Goal: Task Accomplishment & Management: Complete application form

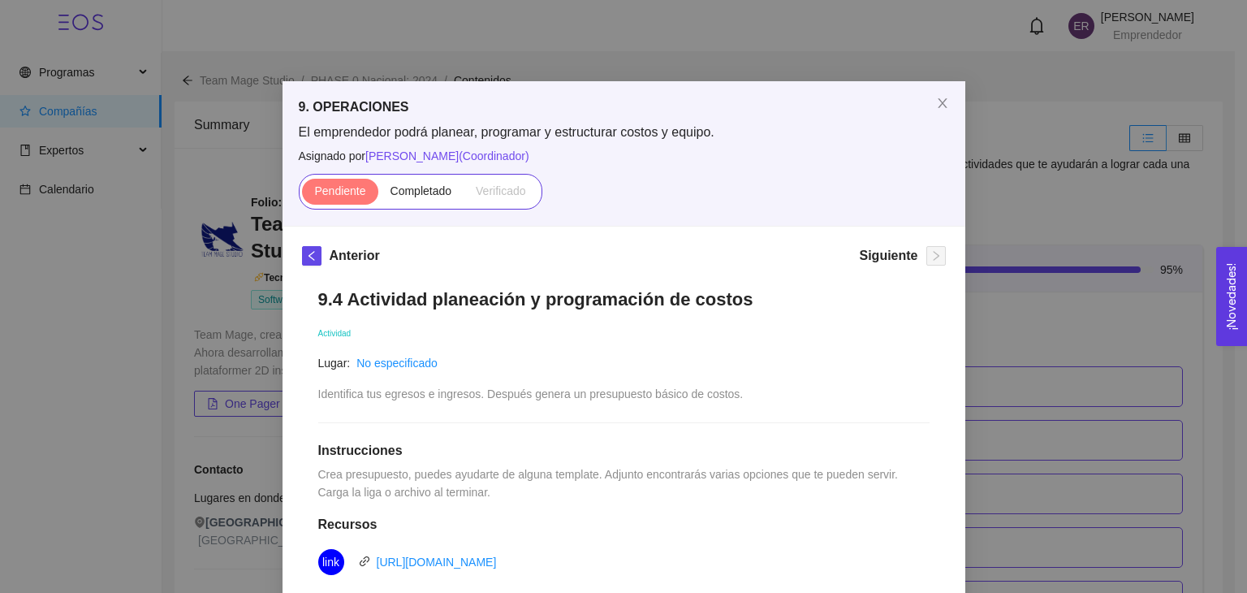
scroll to position [5521, 0]
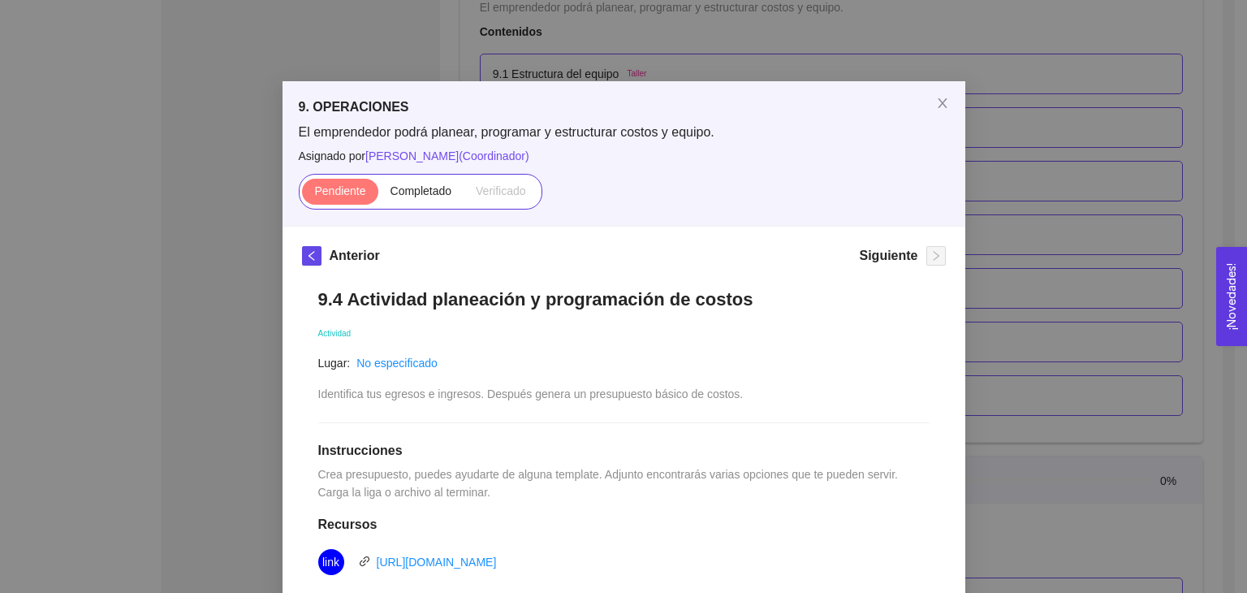
click at [548, 509] on div "9.4 Actividad planeación y programación de costos Actividad Lugar: No especific…" at bounding box center [624, 590] width 644 height 636
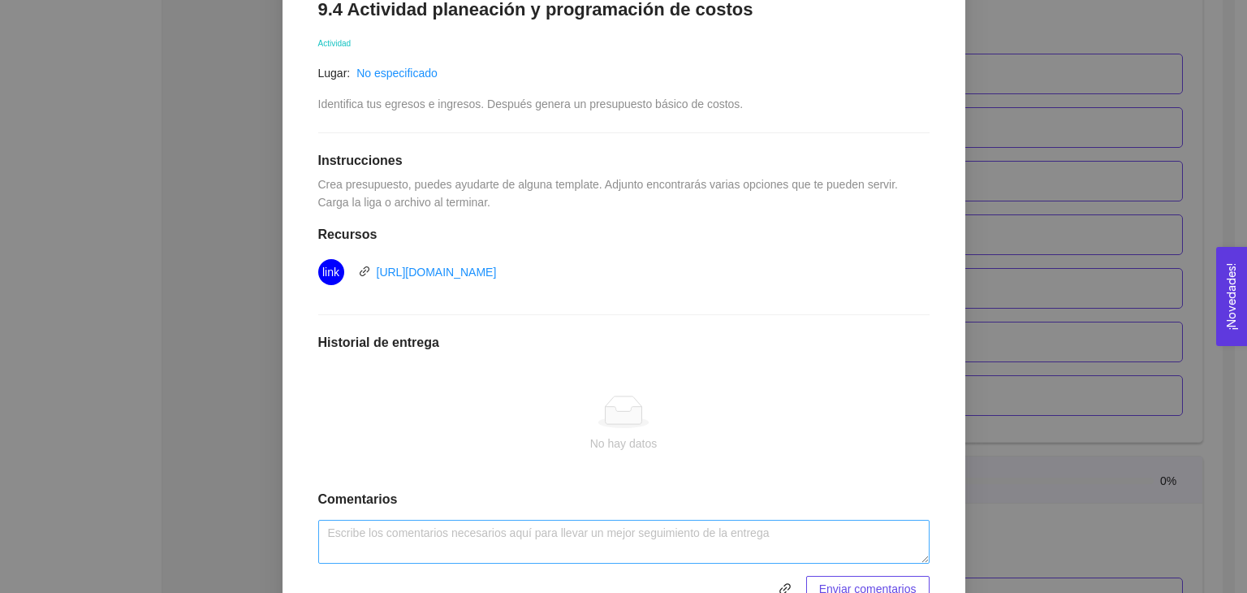
scroll to position [370, 0]
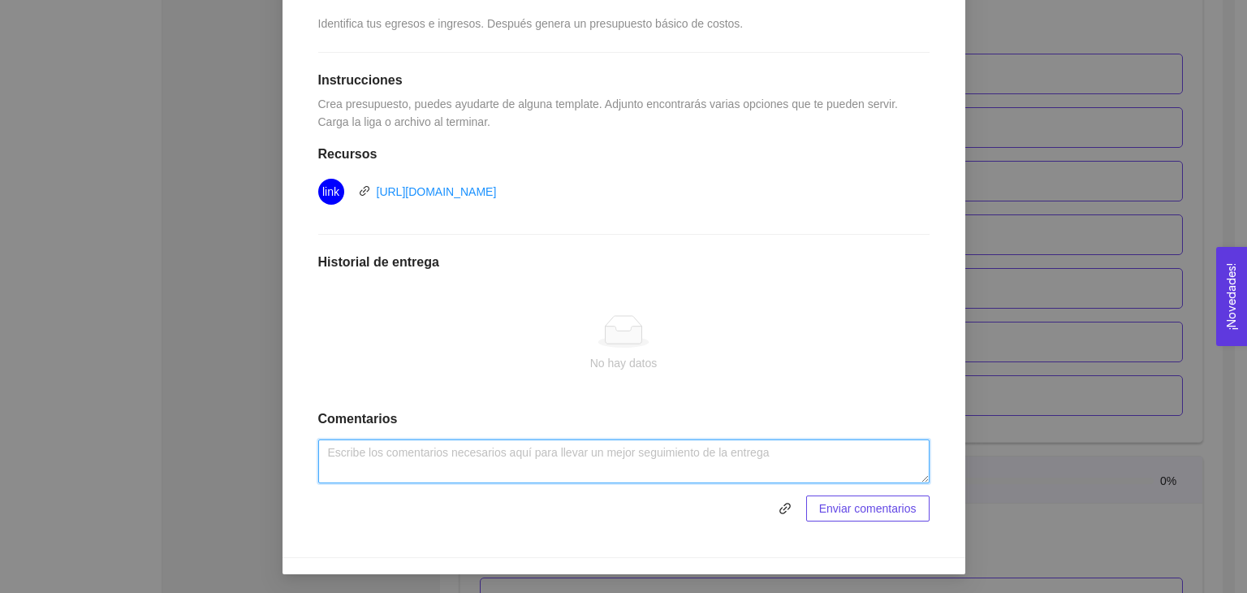
click at [409, 450] on textarea at bounding box center [623, 461] width 611 height 44
type textarea "Actividad 9.4"
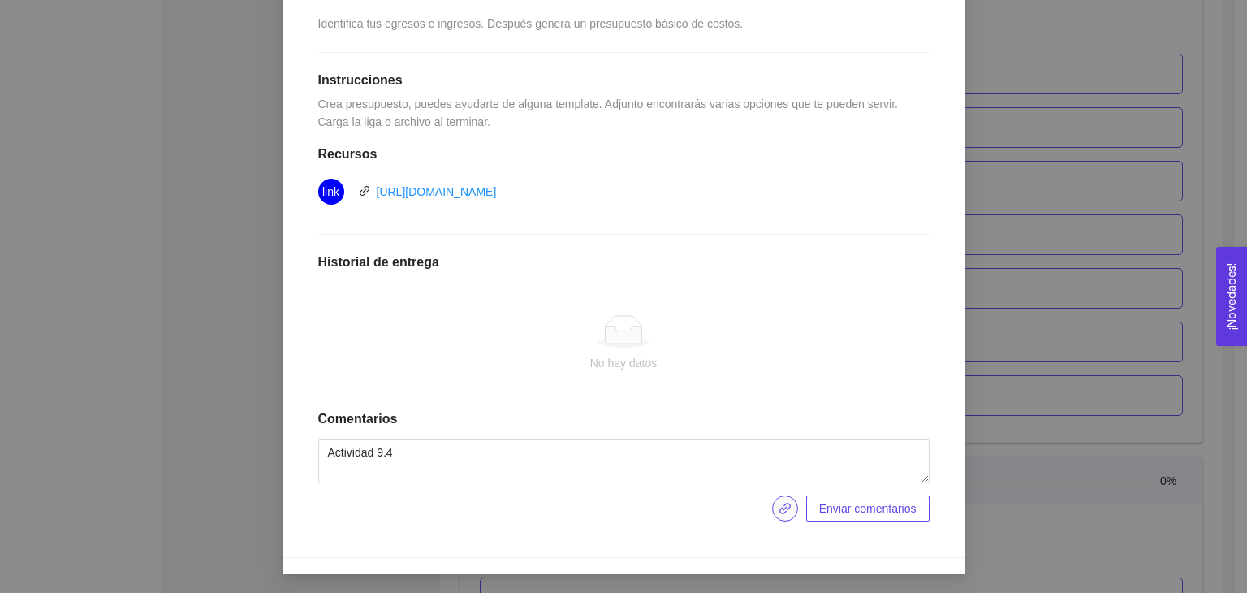
click at [776, 514] on button "button" at bounding box center [785, 508] width 26 height 26
click at [825, 507] on span "Enviar comentarios" at bounding box center [867, 508] width 97 height 18
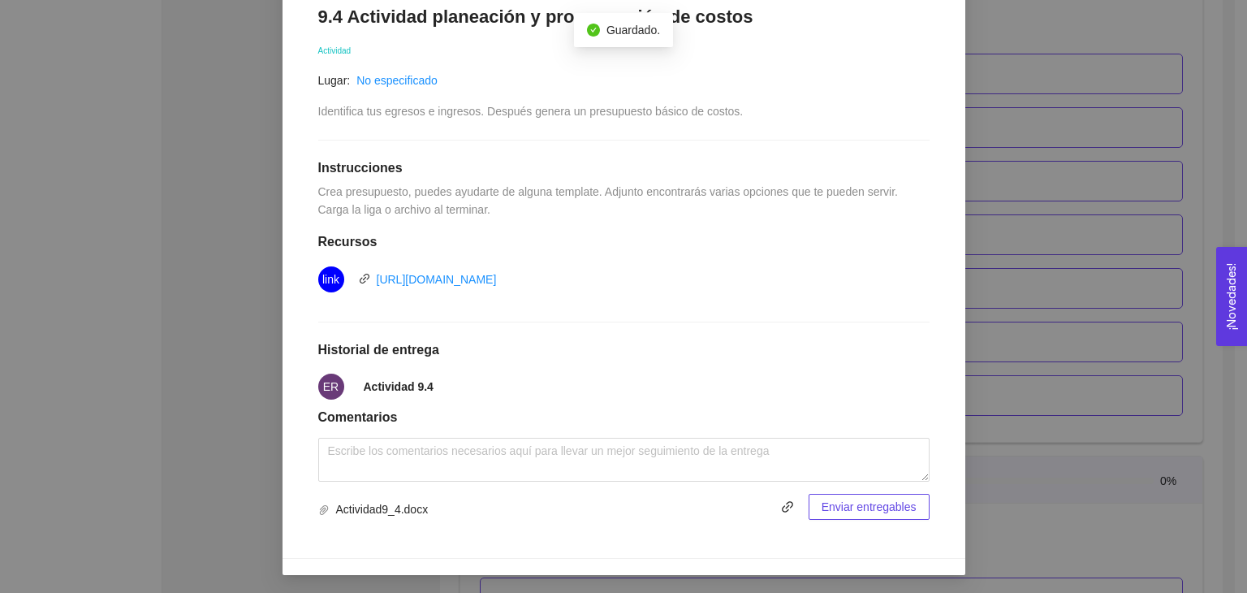
scroll to position [281, 0]
click at [873, 512] on span "Enviar entregables" at bounding box center [869, 508] width 95 height 18
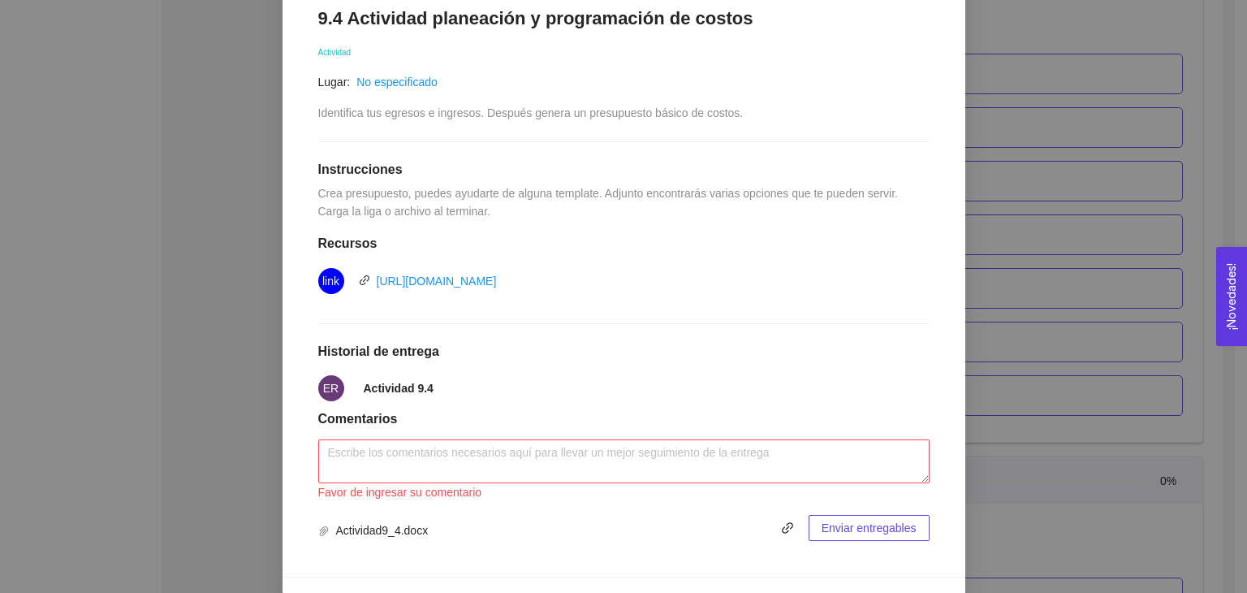
scroll to position [300, 0]
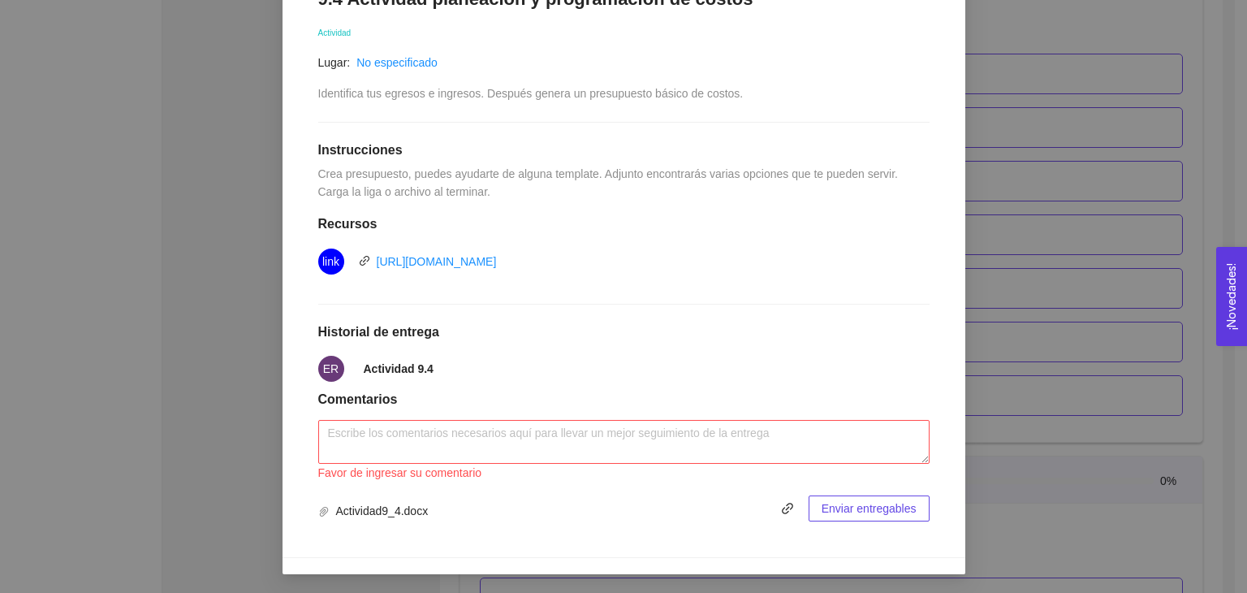
click at [870, 505] on span "Enviar entregables" at bounding box center [869, 508] width 95 height 18
click at [461, 433] on textarea at bounding box center [623, 442] width 611 height 44
drag, startPoint x: 416, startPoint y: 368, endPoint x: 357, endPoint y: 368, distance: 58.5
click at [357, 368] on li "ER Actividad 9.4" at bounding box center [623, 368] width 611 height 45
copy strong "Actividad 9.4"
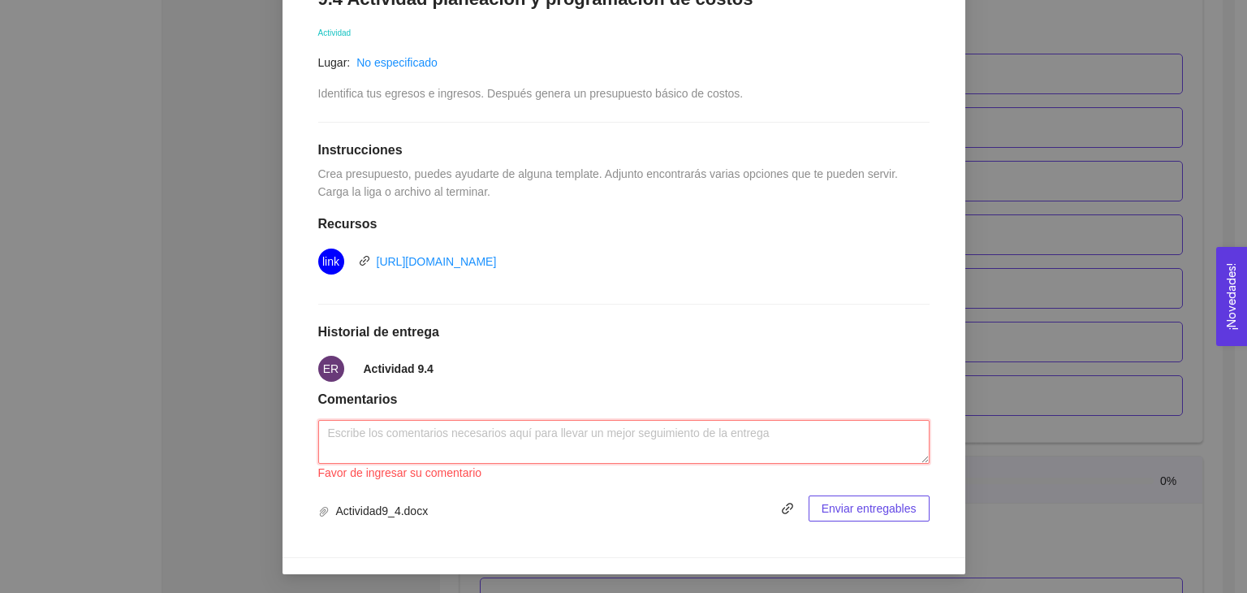
drag, startPoint x: 452, startPoint y: 418, endPoint x: 465, endPoint y: 436, distance: 22.1
click at [457, 425] on textarea at bounding box center [623, 442] width 611 height 44
paste textarea "Actividad 9.4"
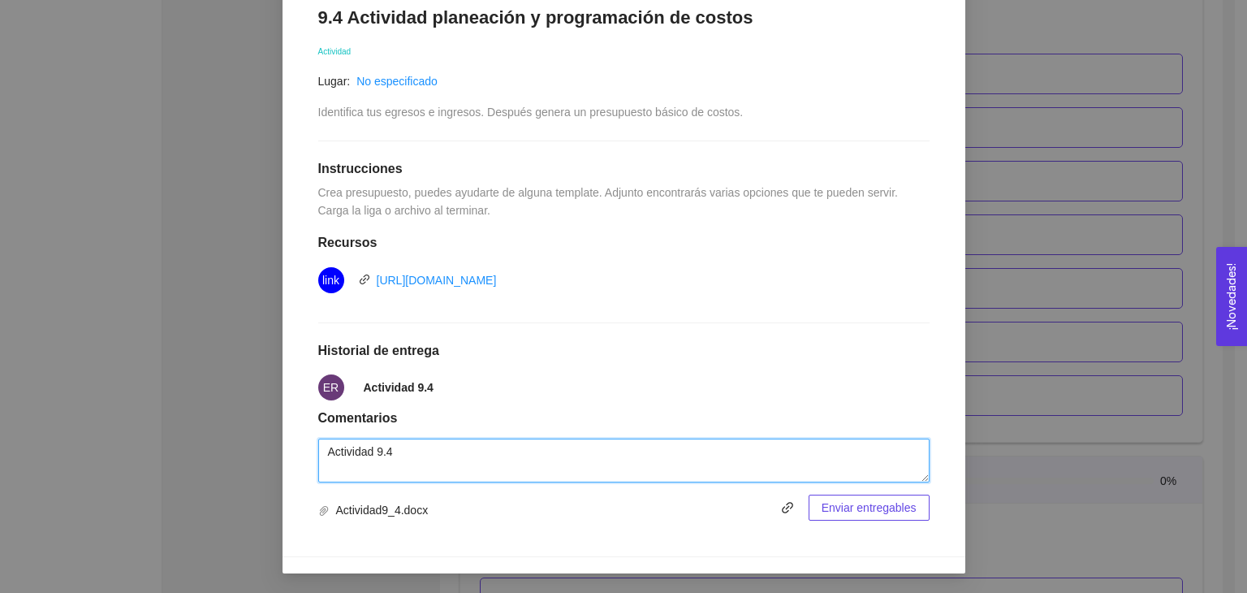
scroll to position [281, 0]
type textarea "Actividad 9.4"
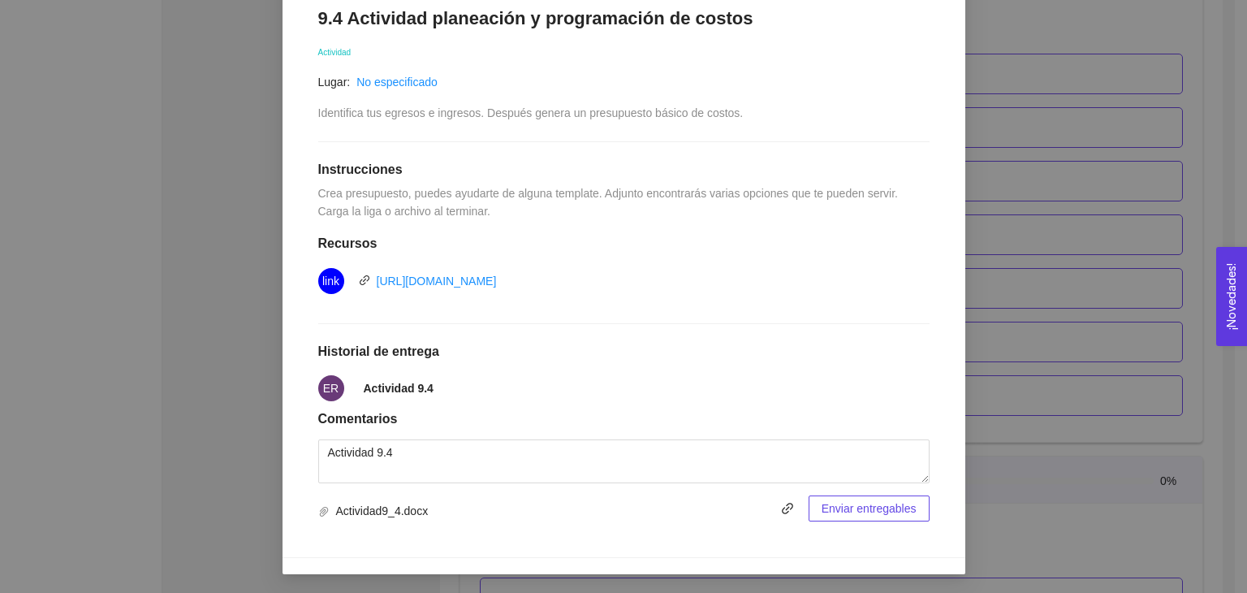
click at [866, 511] on span "Enviar entregables" at bounding box center [869, 508] width 95 height 18
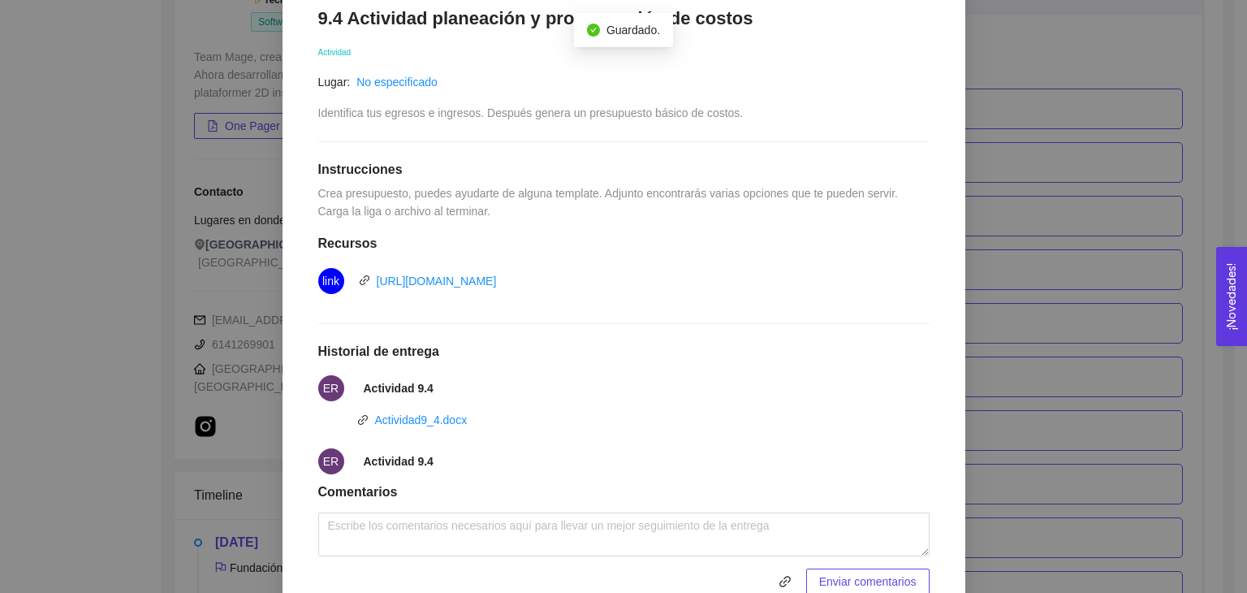
scroll to position [5521, 0]
